Goal: Task Accomplishment & Management: Manage account settings

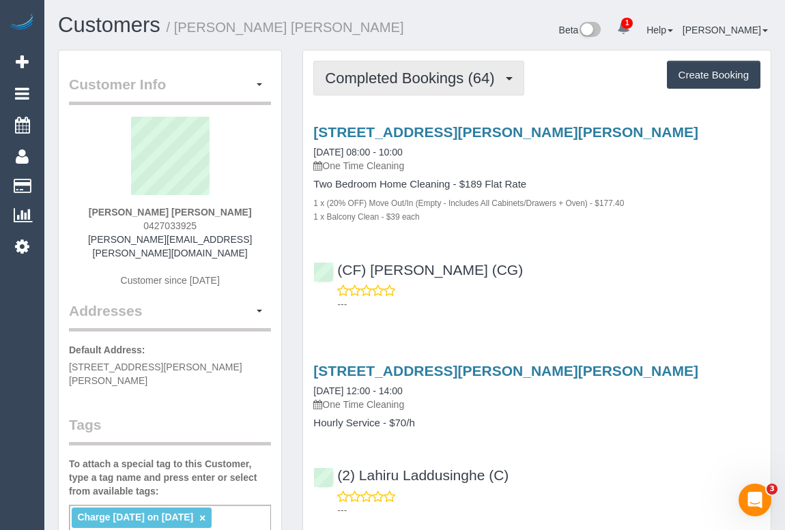
click at [413, 85] on button "Completed Bookings (64)" at bounding box center [418, 78] width 210 height 35
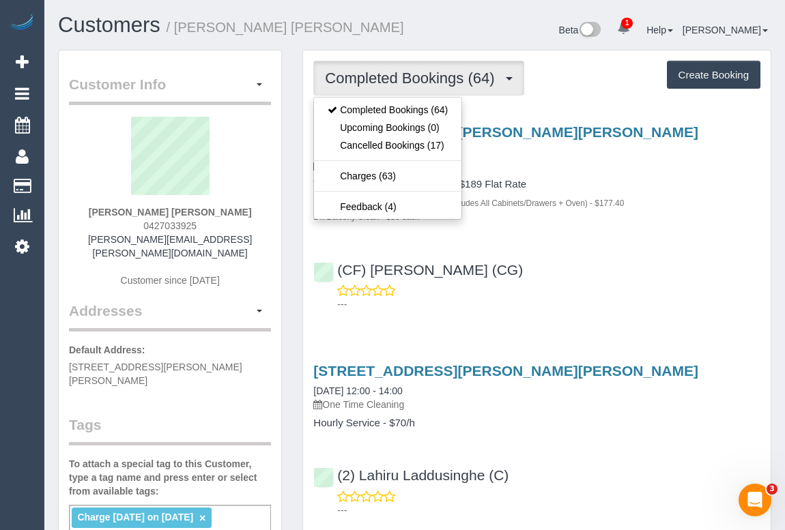
click at [622, 287] on div "---" at bounding box center [536, 297] width 447 height 27
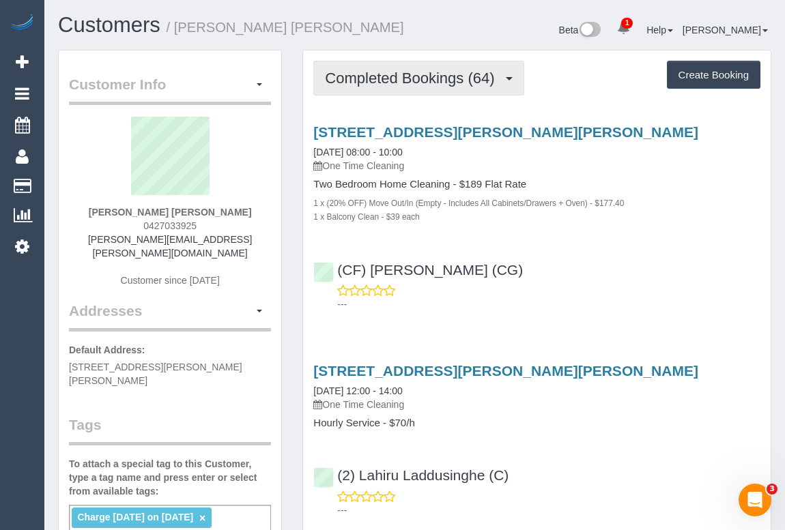
click at [423, 74] on span "Completed Bookings (64)" at bounding box center [413, 78] width 176 height 17
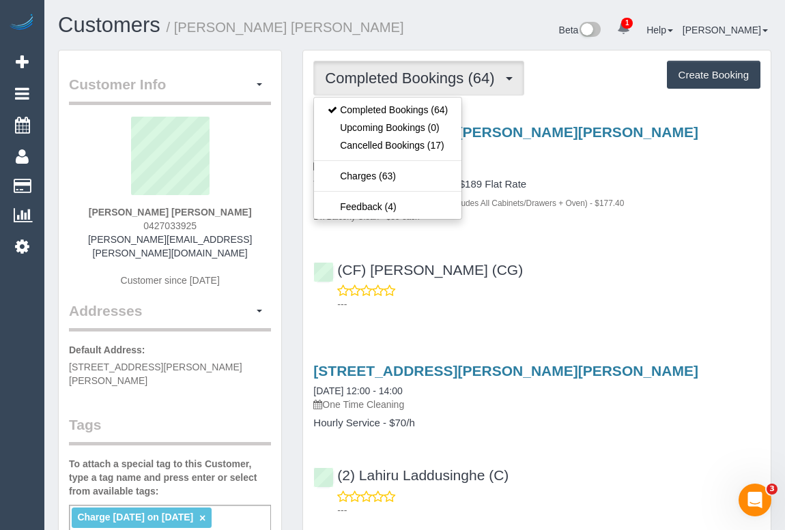
click at [653, 298] on p "---" at bounding box center [548, 304] width 423 height 14
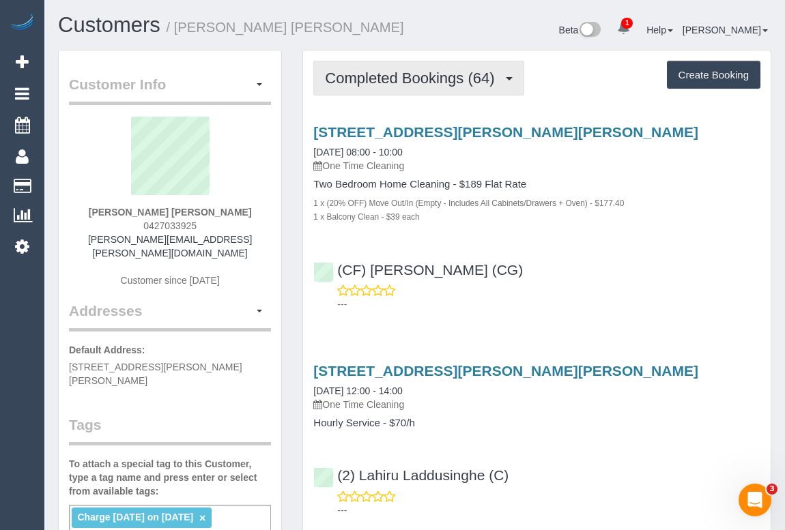
click at [401, 81] on span "Completed Bookings (64)" at bounding box center [413, 78] width 176 height 17
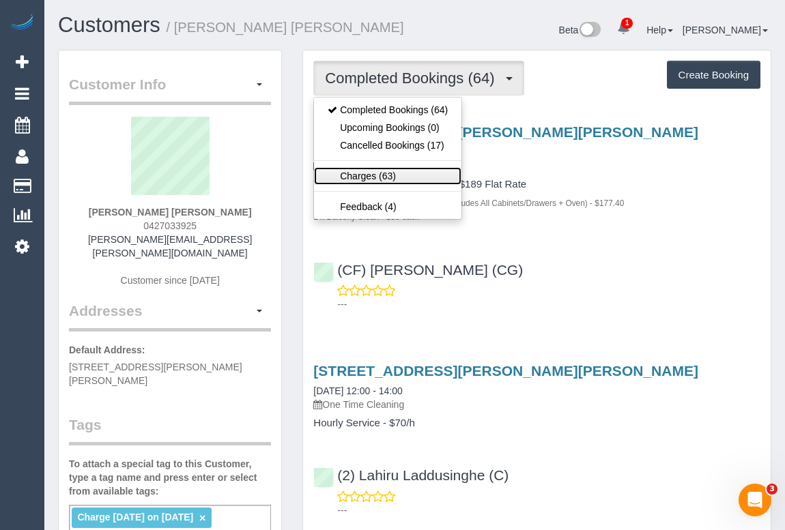
click at [362, 174] on link "Charges (63)" at bounding box center [387, 176] width 147 height 18
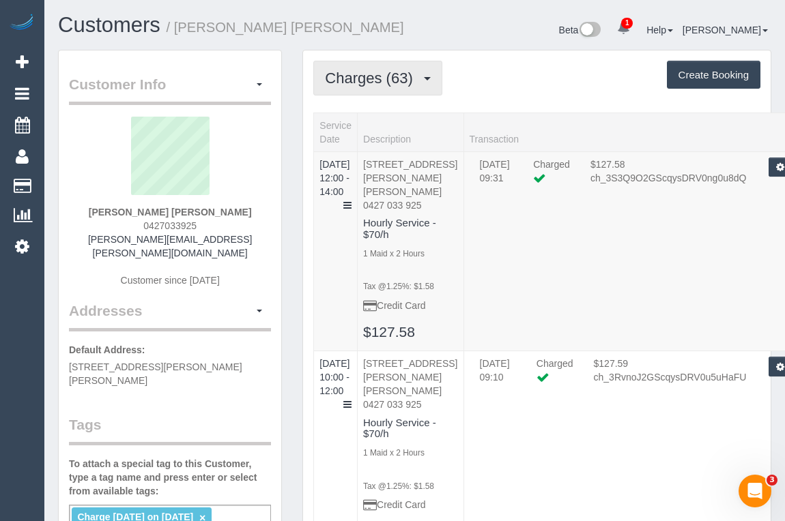
click at [376, 87] on button "Charges (63)" at bounding box center [377, 78] width 129 height 35
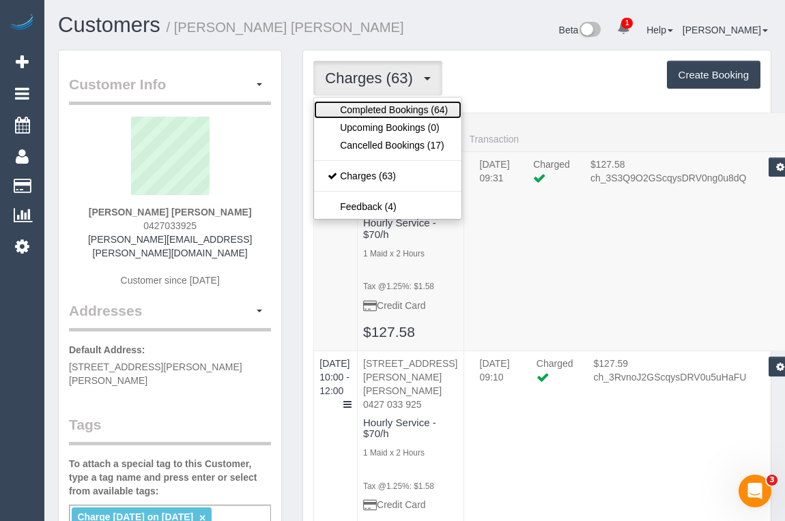
click at [379, 109] on link "Completed Bookings (64)" at bounding box center [387, 110] width 147 height 18
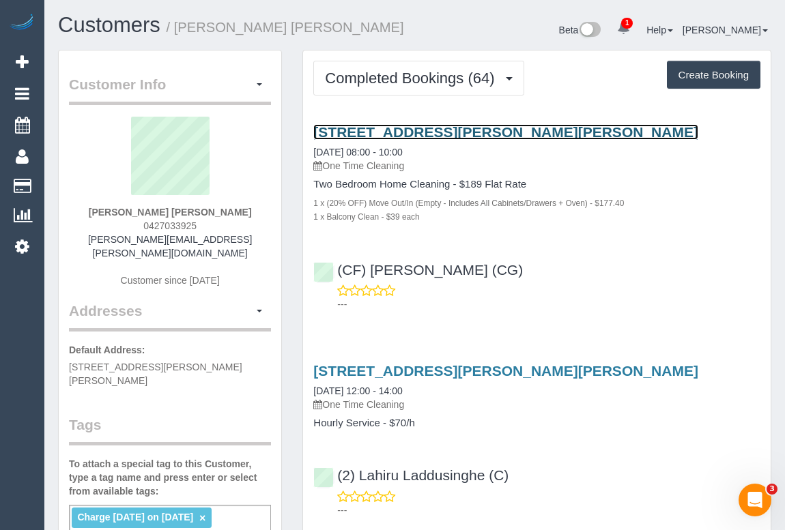
click at [423, 132] on link "901/864 Blackburn Road, Clayton, VIC 3168" at bounding box center [505, 132] width 385 height 16
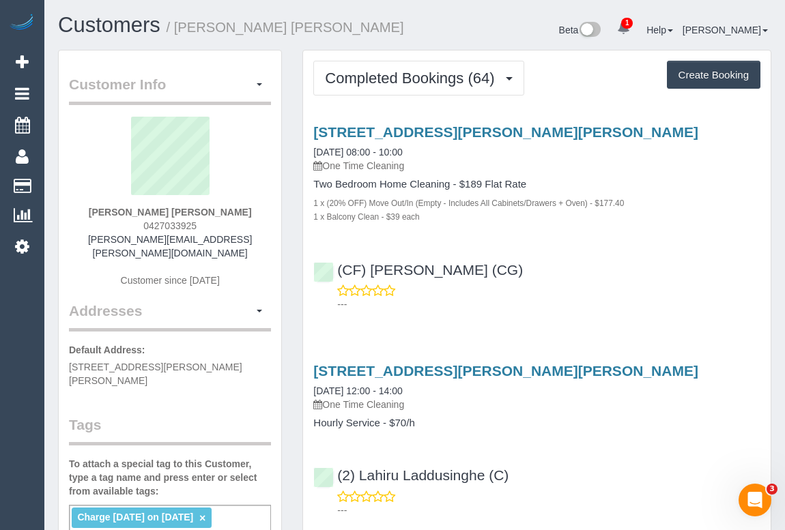
click at [597, 287] on div "---" at bounding box center [536, 297] width 447 height 27
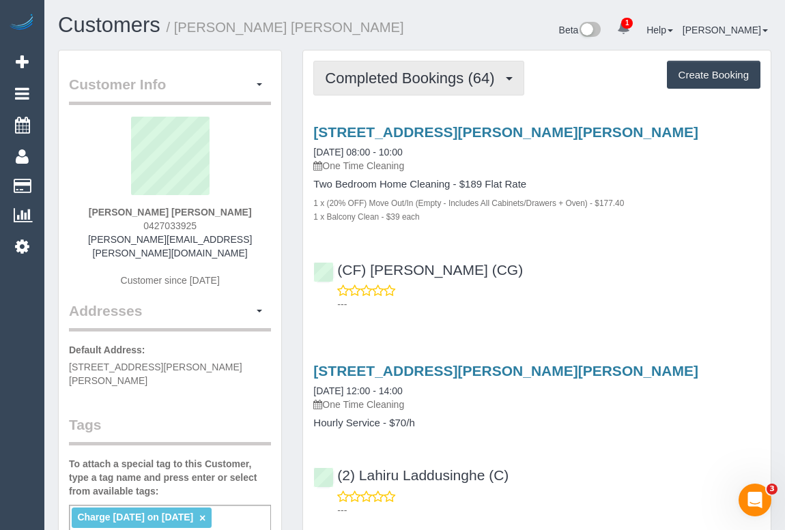
click at [418, 78] on span "Completed Bookings (64)" at bounding box center [413, 78] width 176 height 17
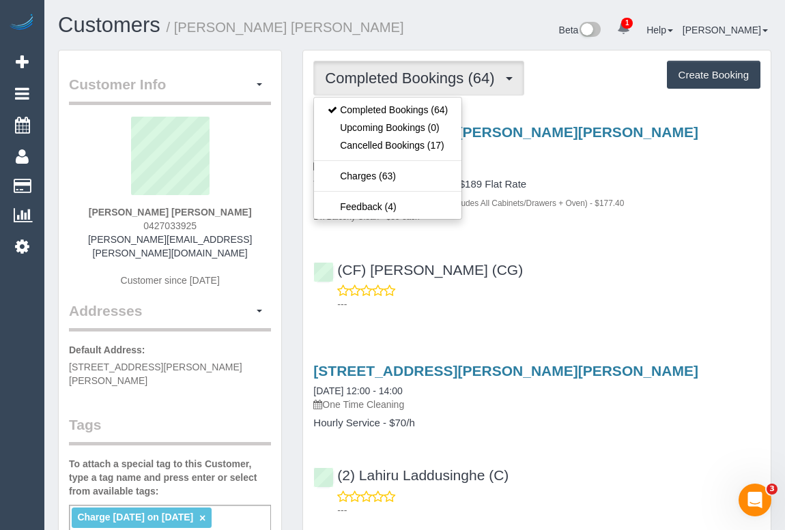
click at [637, 299] on p "---" at bounding box center [548, 304] width 423 height 14
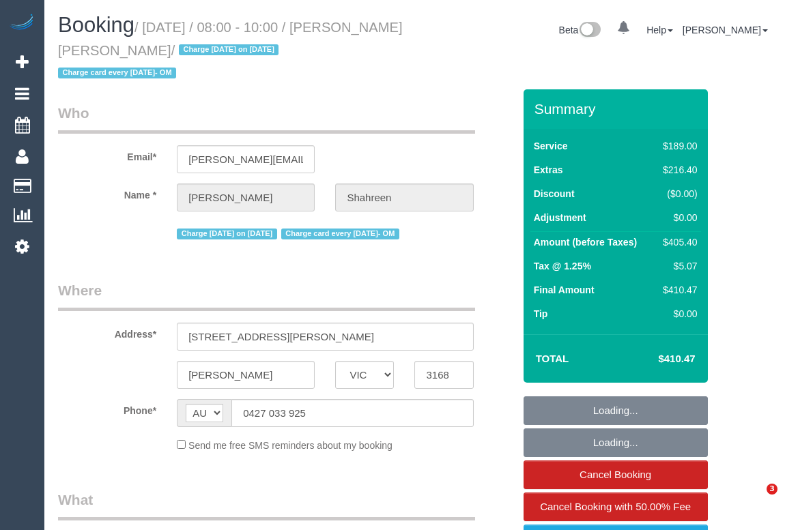
select select "VIC"
select select "string:stripe-pm_1RbaBD2GScqysDRVJCkPLOKz"
select select "number:28"
select select "number:14"
select select "number:18"
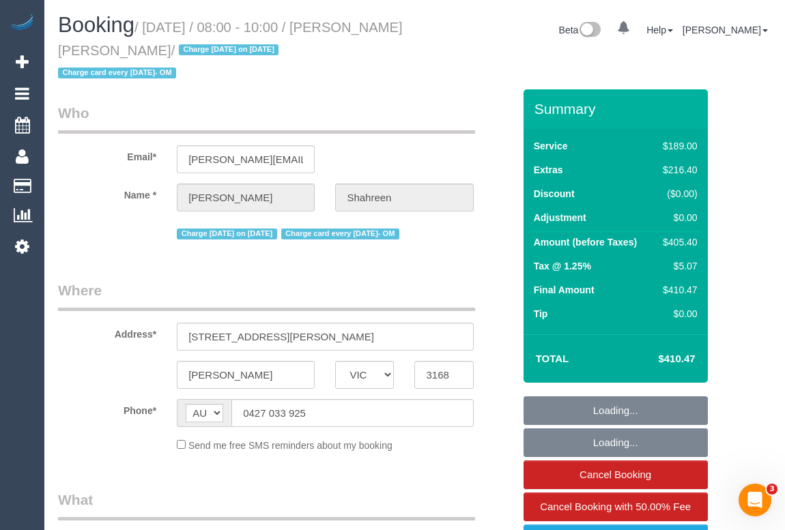
select select "number:24"
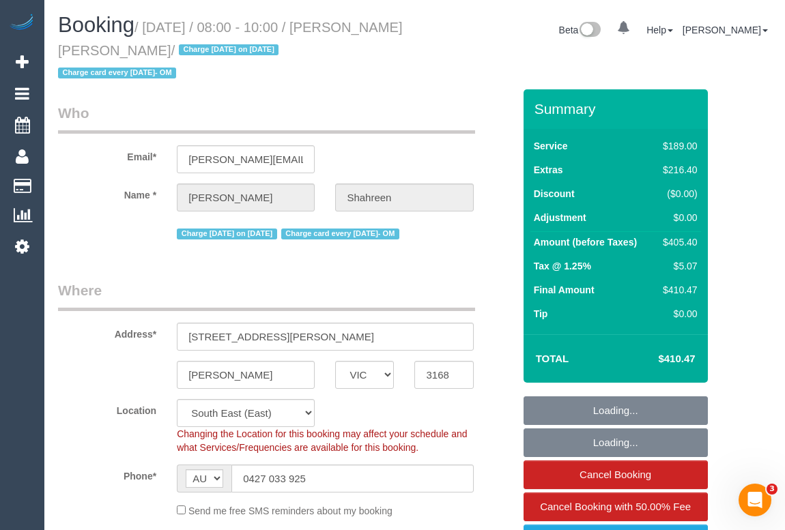
select select "object:845"
select select "spot1"
select select "object:1390"
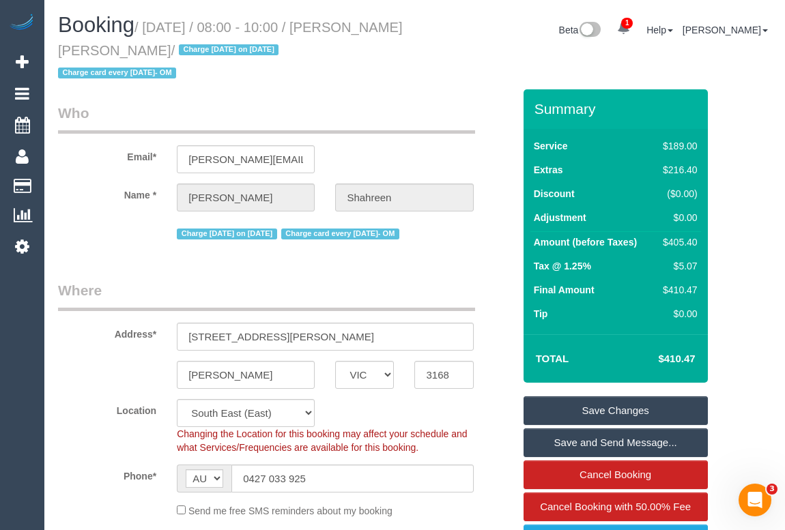
click at [378, 71] on h1 "Booking / [DATE] / 08:00 - 10:00 / [PERSON_NAME] [PERSON_NAME] / Charge [DATE] …" at bounding box center [231, 49] width 347 height 70
